Goal: Task Accomplishment & Management: Manage account settings

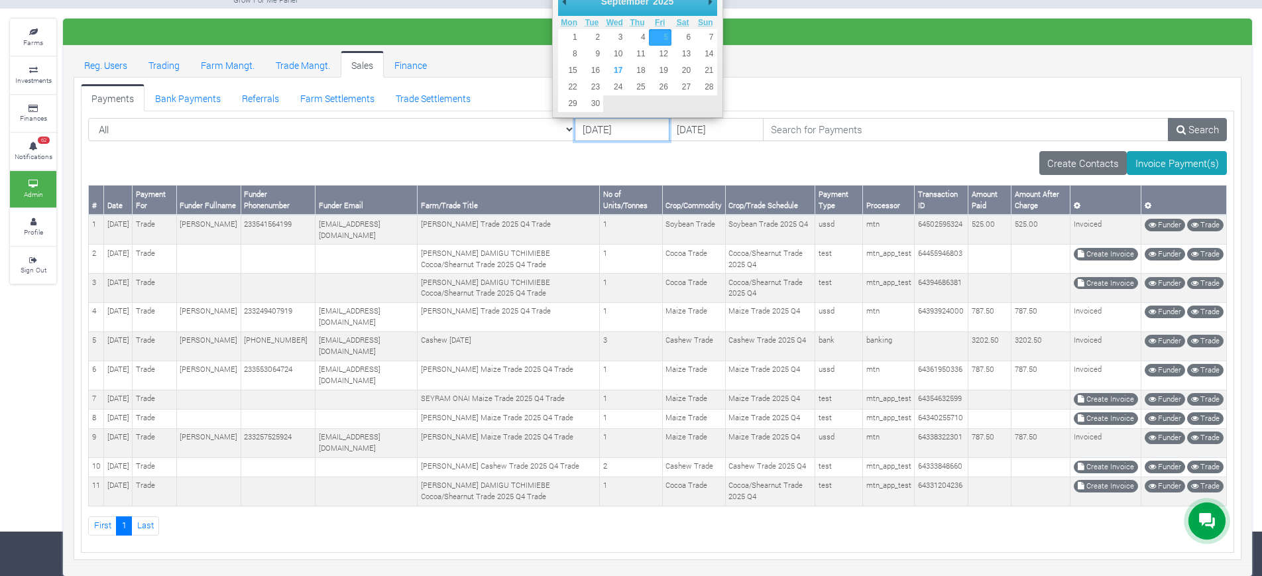
drag, startPoint x: 0, startPoint y: 0, endPoint x: 566, endPoint y: 99, distance: 575.0
click at [574, 118] on input "[DATE]" at bounding box center [621, 130] width 95 height 24
type input "[DATE]"
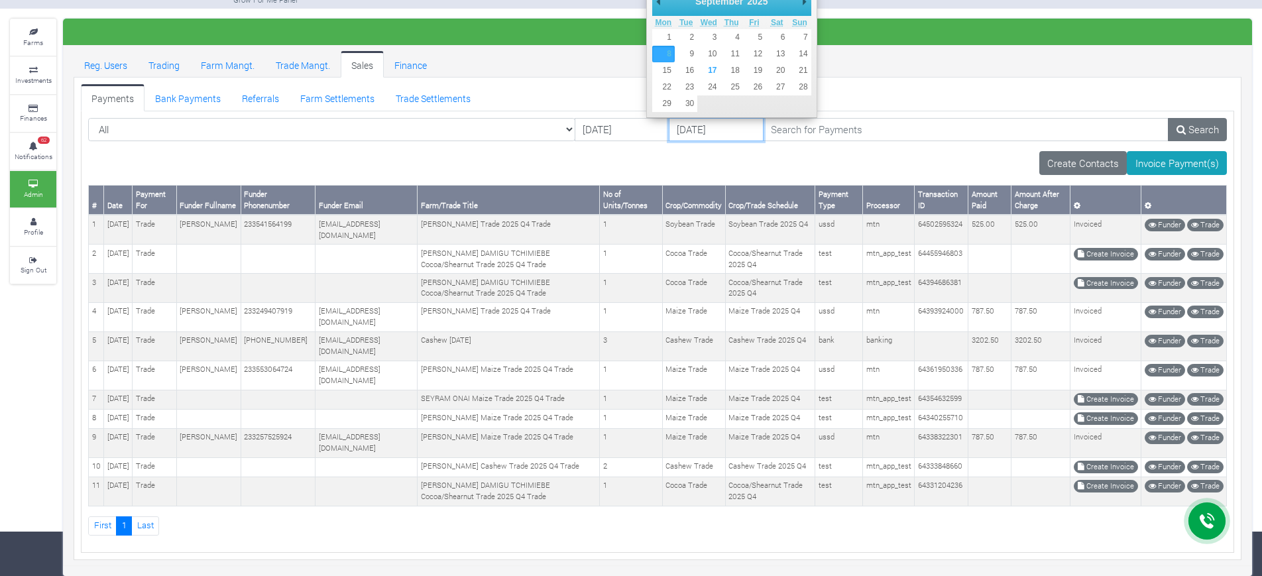
click at [669, 118] on input "[DATE]" at bounding box center [716, 130] width 95 height 24
type input "[DATE]"
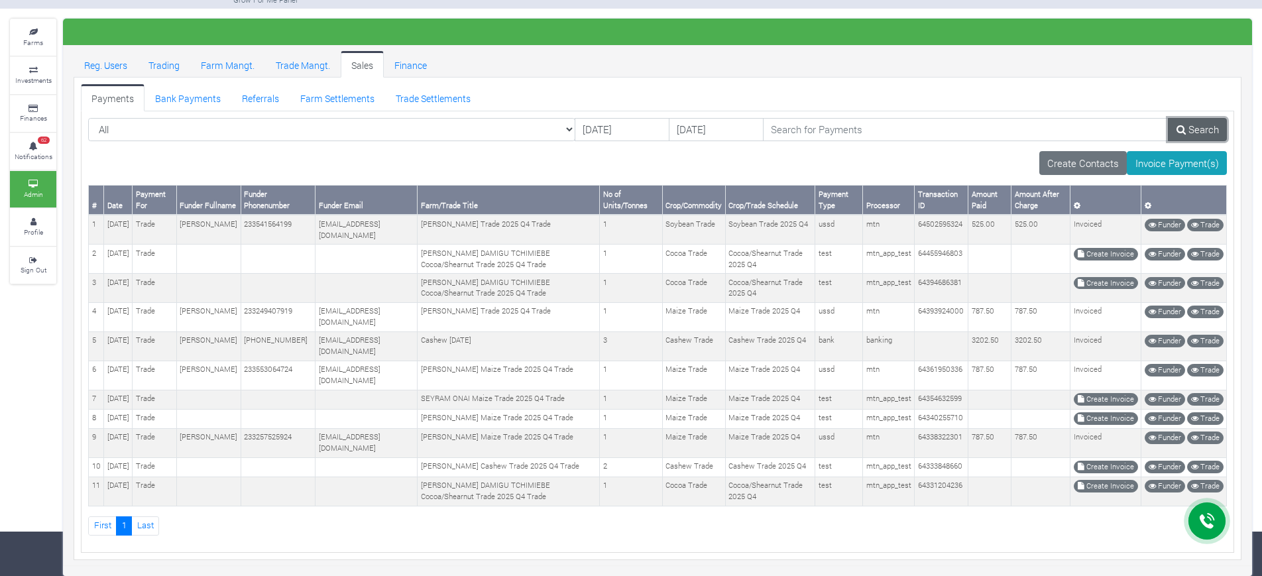
click at [1179, 125] on icon at bounding box center [1180, 130] width 9 height 10
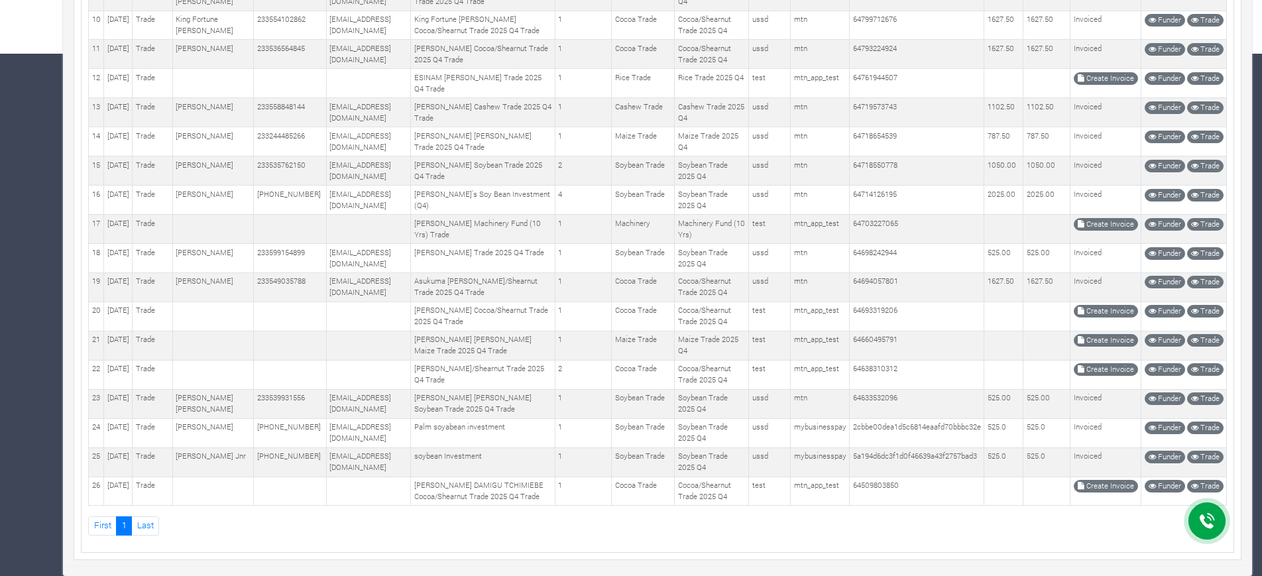
scroll to position [803, 0]
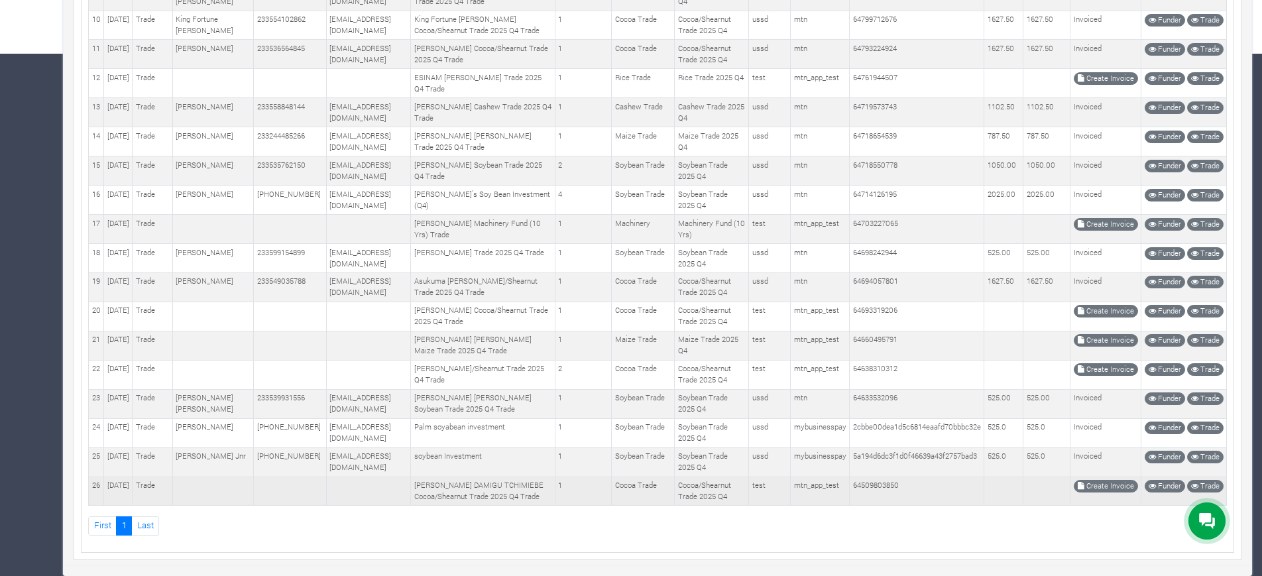
click at [1142, 491] on td "Funder Trade" at bounding box center [1183, 490] width 85 height 29
drag, startPoint x: 95, startPoint y: 241, endPoint x: 1118, endPoint y: 485, distance: 1051.2
click at [1118, 485] on table "# Date Payment For Funder Fullname Funder Phonenumber Funder Email Farm/Trade T…" at bounding box center [657, 106] width 1138 height 798
copy table "Date Payment For Funder Fullname Funder Phonenumber Funder Email Farm/Trade Tit…"
